Goal: Check status: Check status

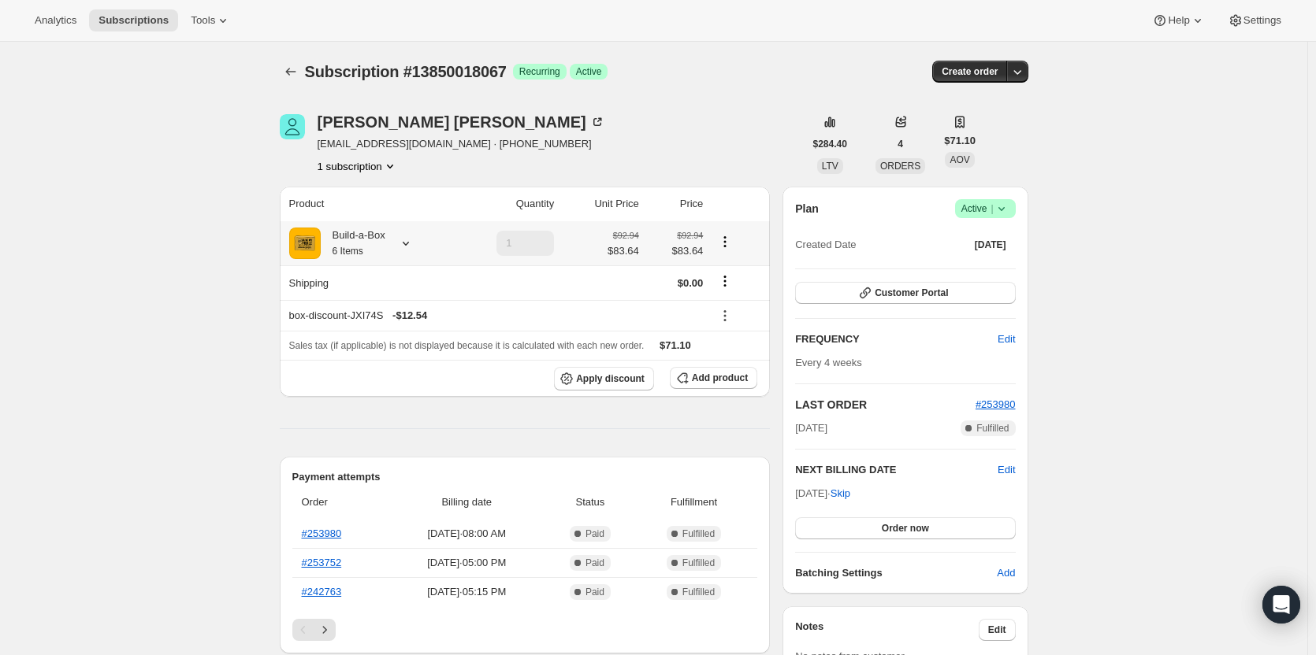
click at [410, 243] on icon at bounding box center [406, 244] width 16 height 16
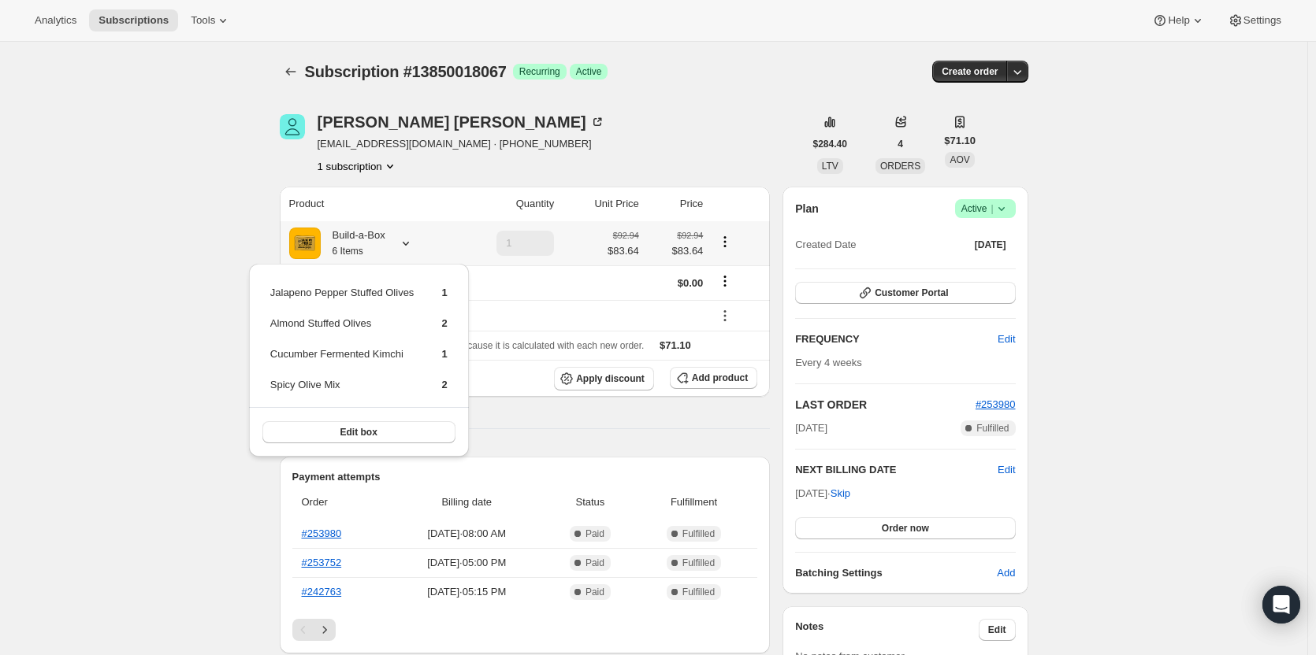
drag, startPoint x: 269, startPoint y: 293, endPoint x: 463, endPoint y: 398, distance: 220.3
click at [463, 398] on div "Jalapeno Pepper Stuffed Olives 1 Almond Stuffed Olives 2 Cucumber Fermented Kim…" at bounding box center [359, 360] width 220 height 193
copy tbody
